Goal: Task Accomplishment & Management: Use online tool/utility

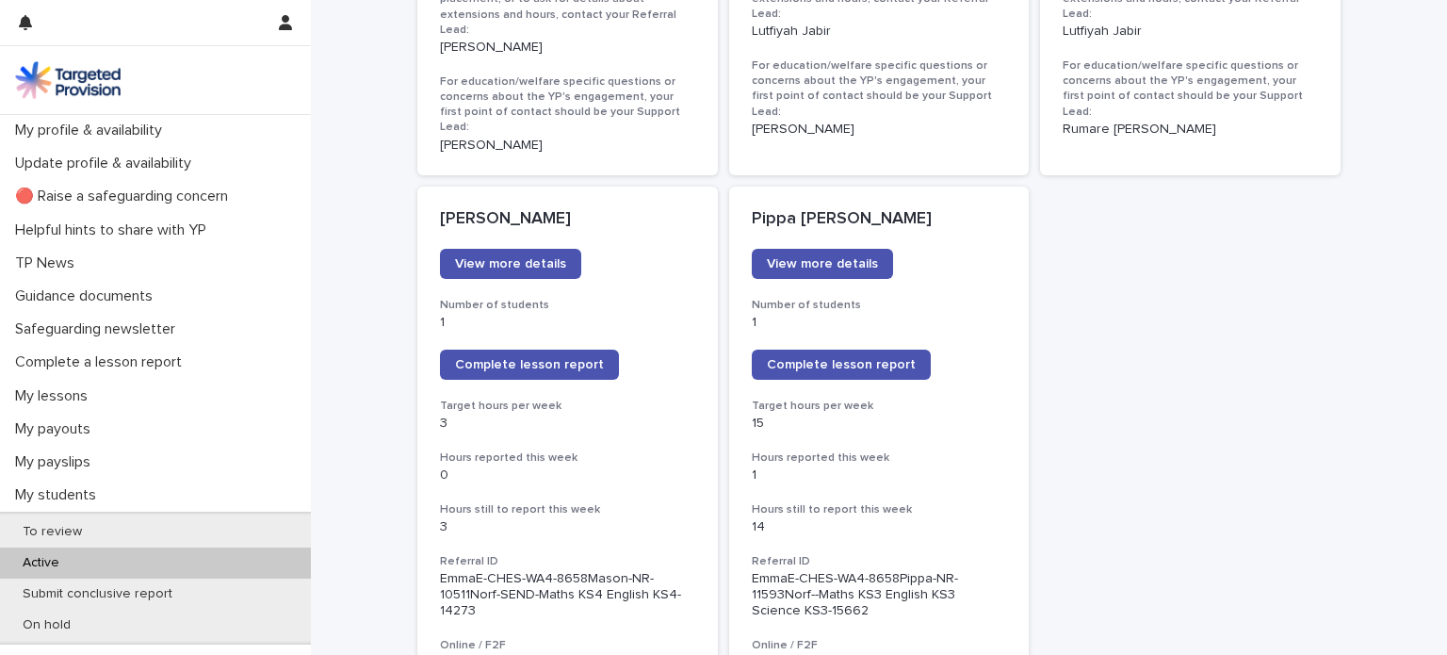
scroll to position [1426, 0]
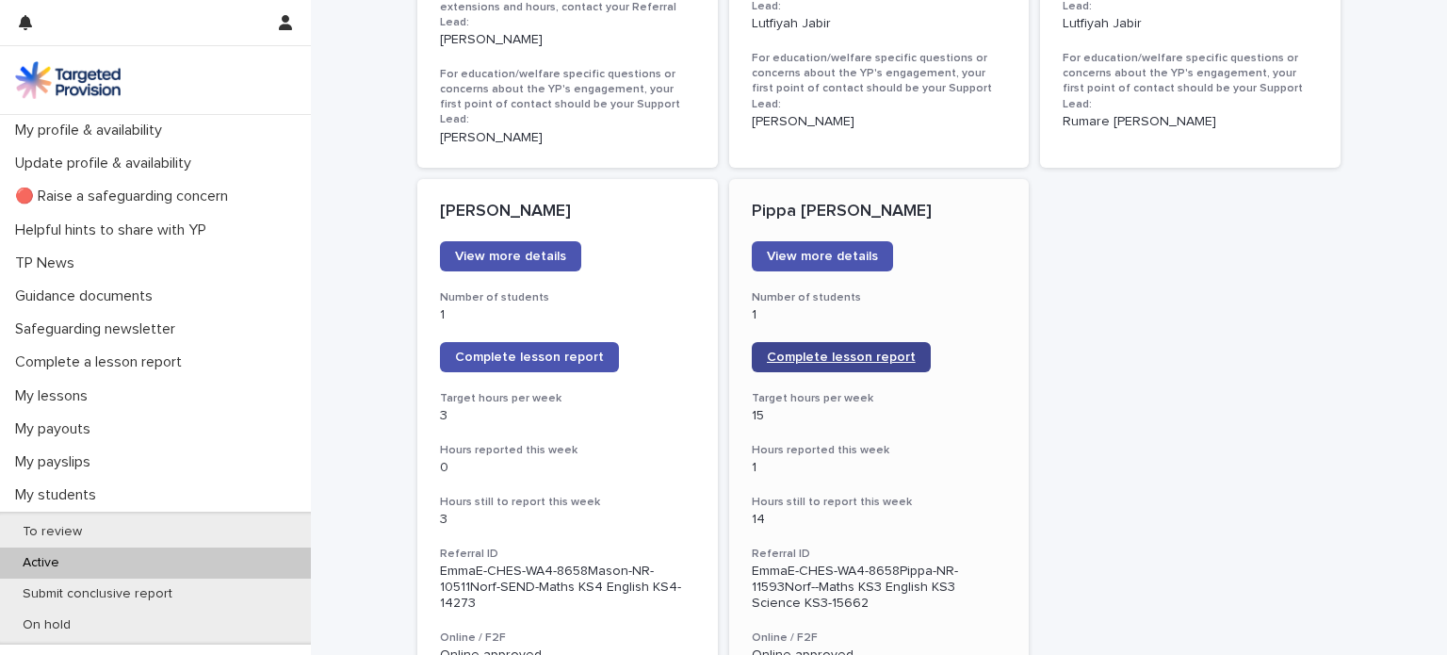
click at [870, 350] on span "Complete lesson report" at bounding box center [841, 356] width 149 height 13
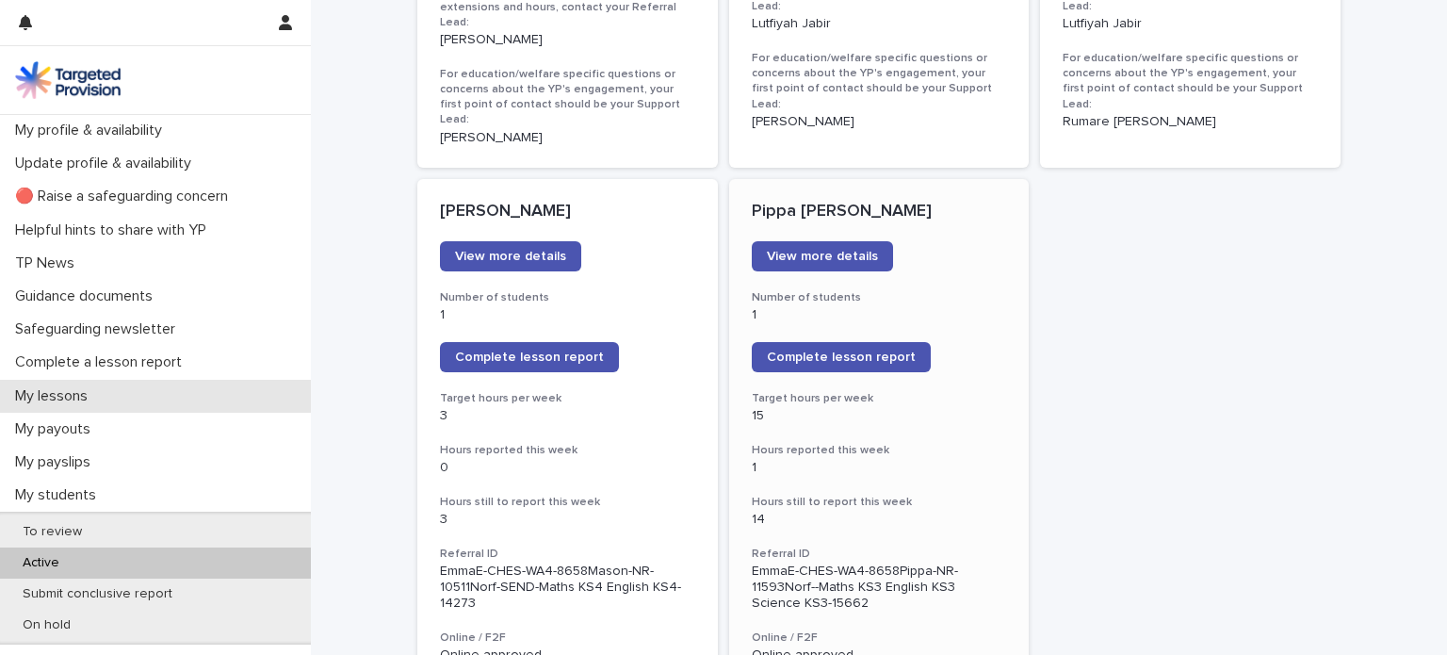
click at [161, 401] on div "My lessons" at bounding box center [155, 396] width 311 height 33
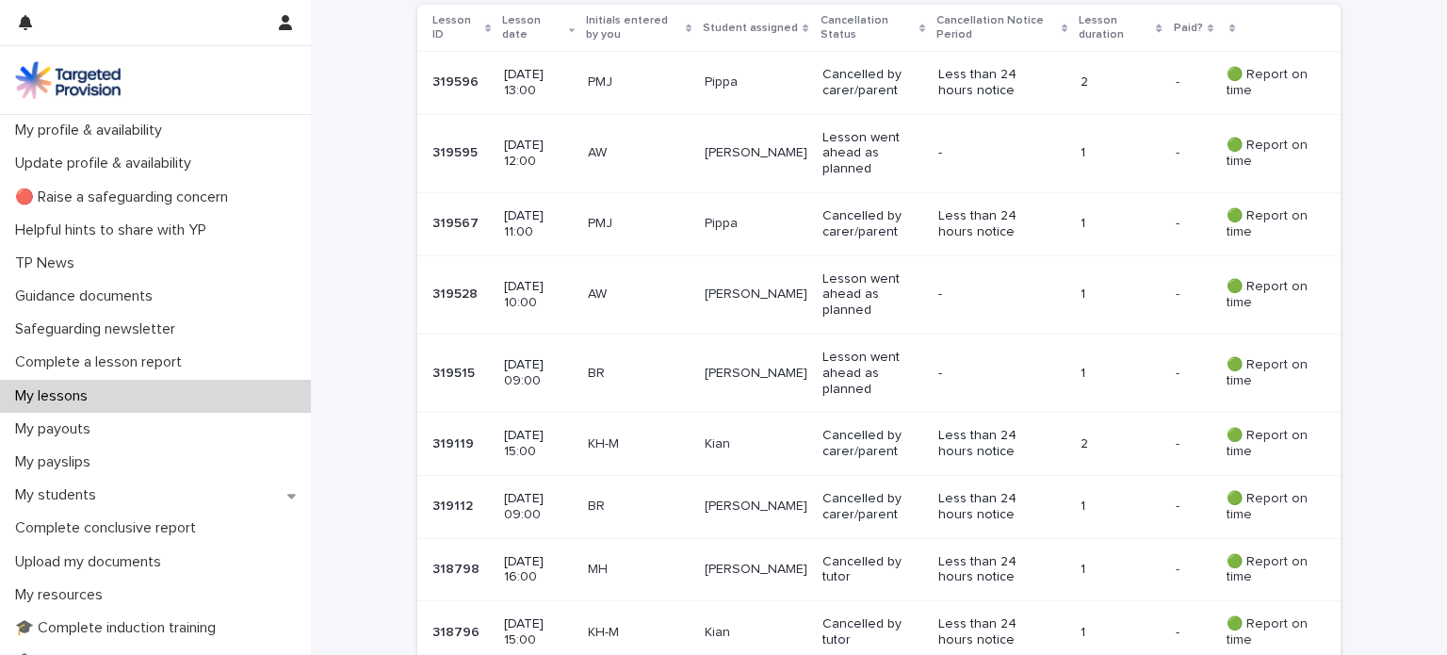
scroll to position [423, 0]
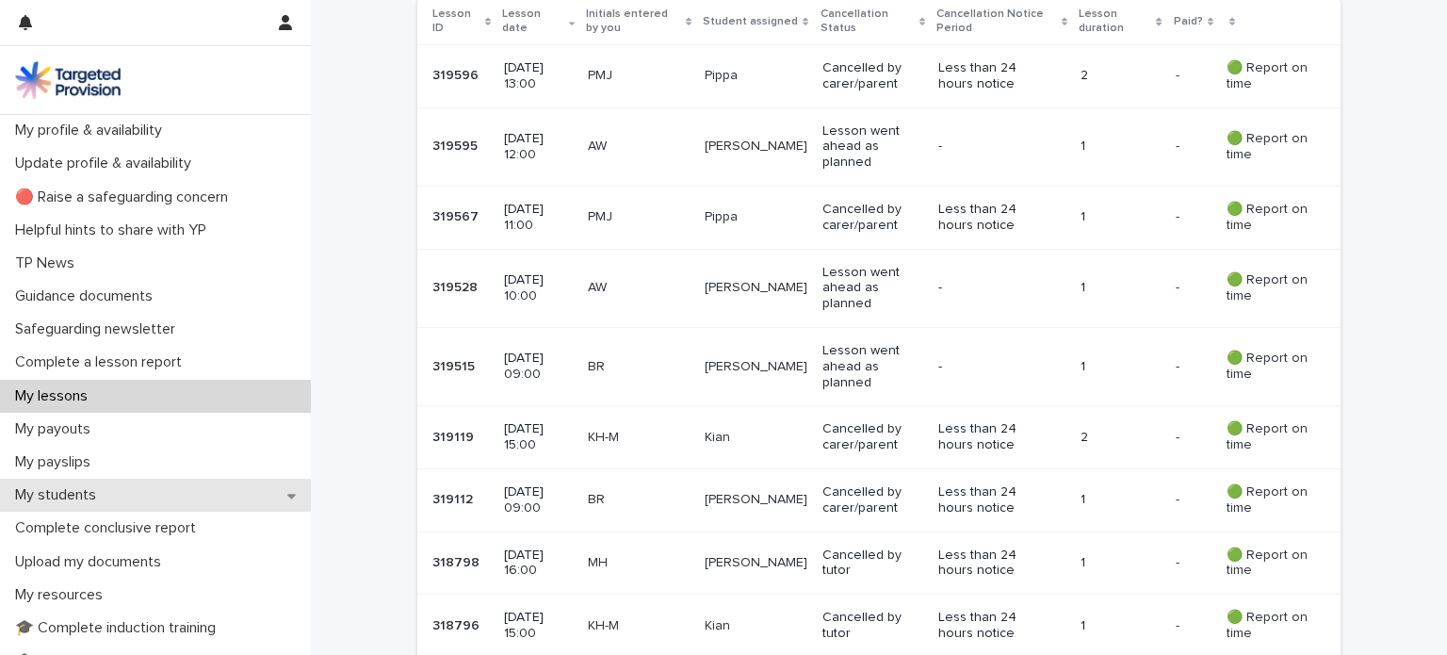
click at [185, 496] on div "My students" at bounding box center [155, 494] width 311 height 33
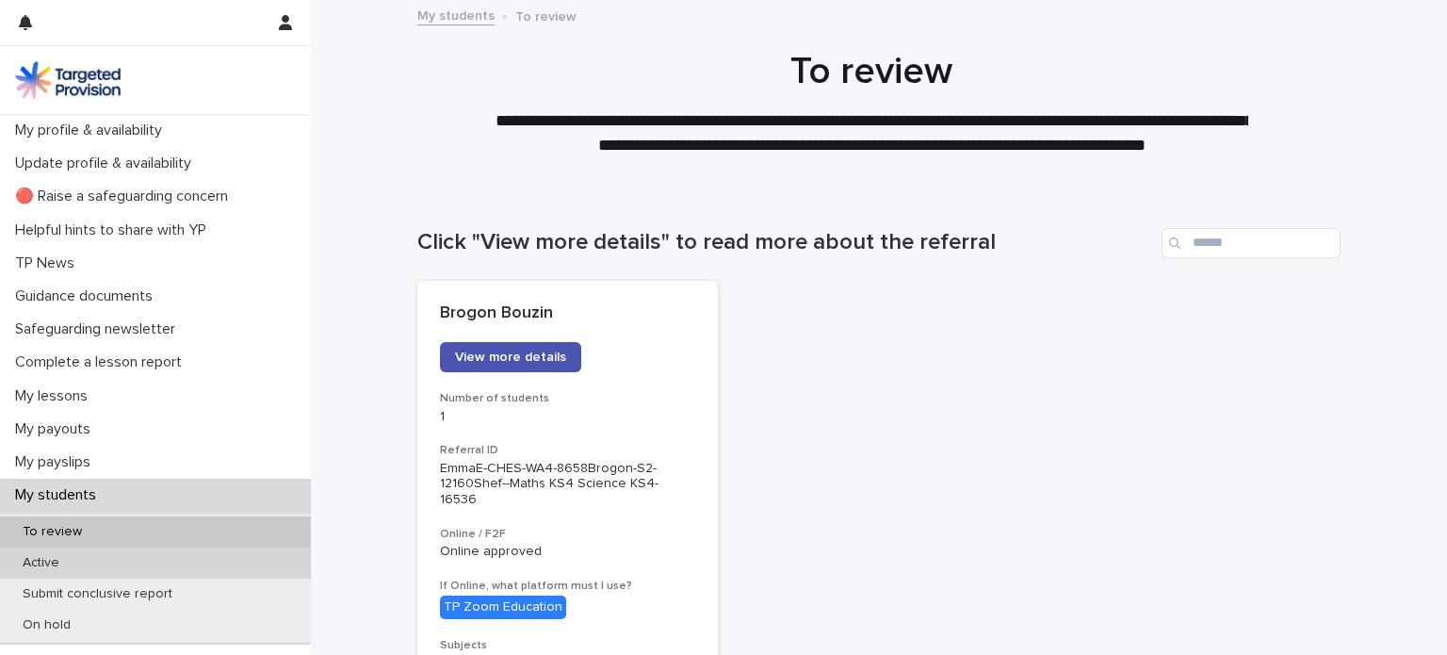
click at [173, 563] on div "Active" at bounding box center [155, 562] width 311 height 31
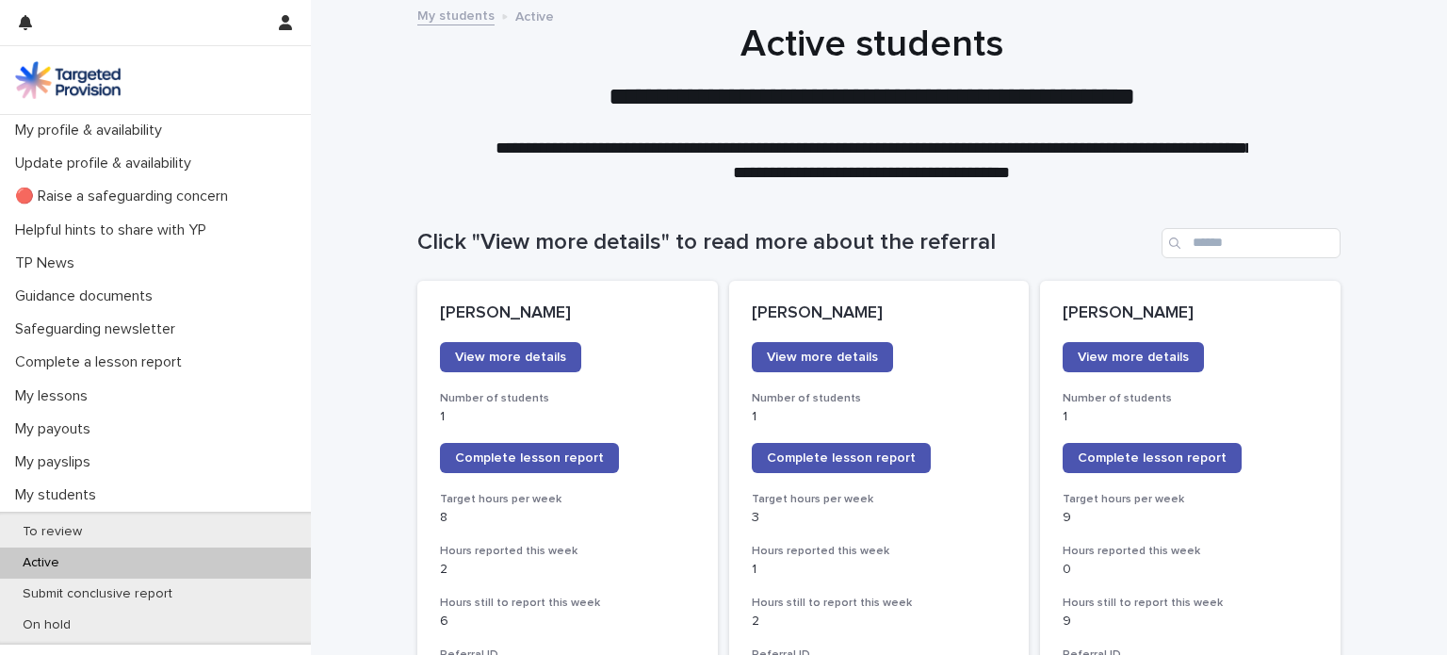
scroll to position [156, 0]
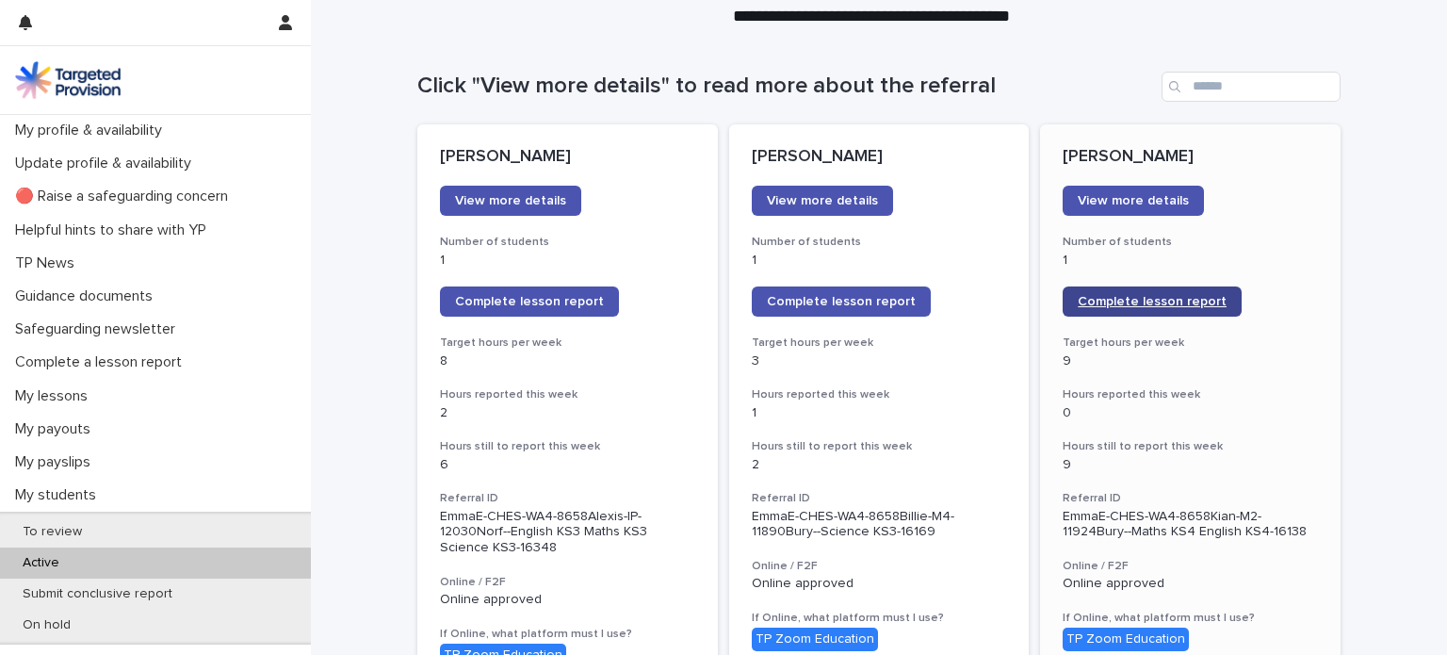
click at [1182, 295] on span "Complete lesson report" at bounding box center [1152, 301] width 149 height 13
